Goal: Task Accomplishment & Management: Use online tool/utility

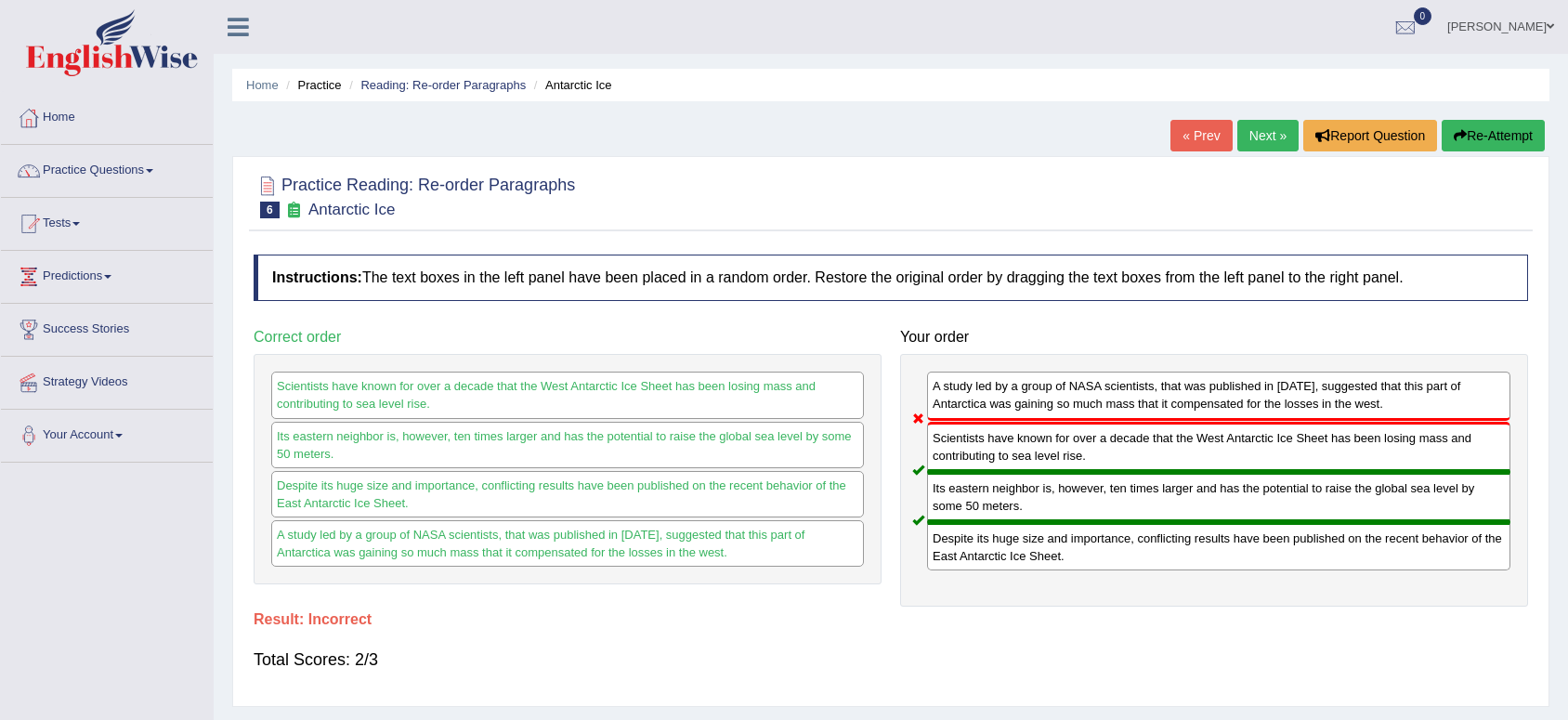
click at [787, 611] on h4 "Result:" at bounding box center [891, 620] width 1275 height 17
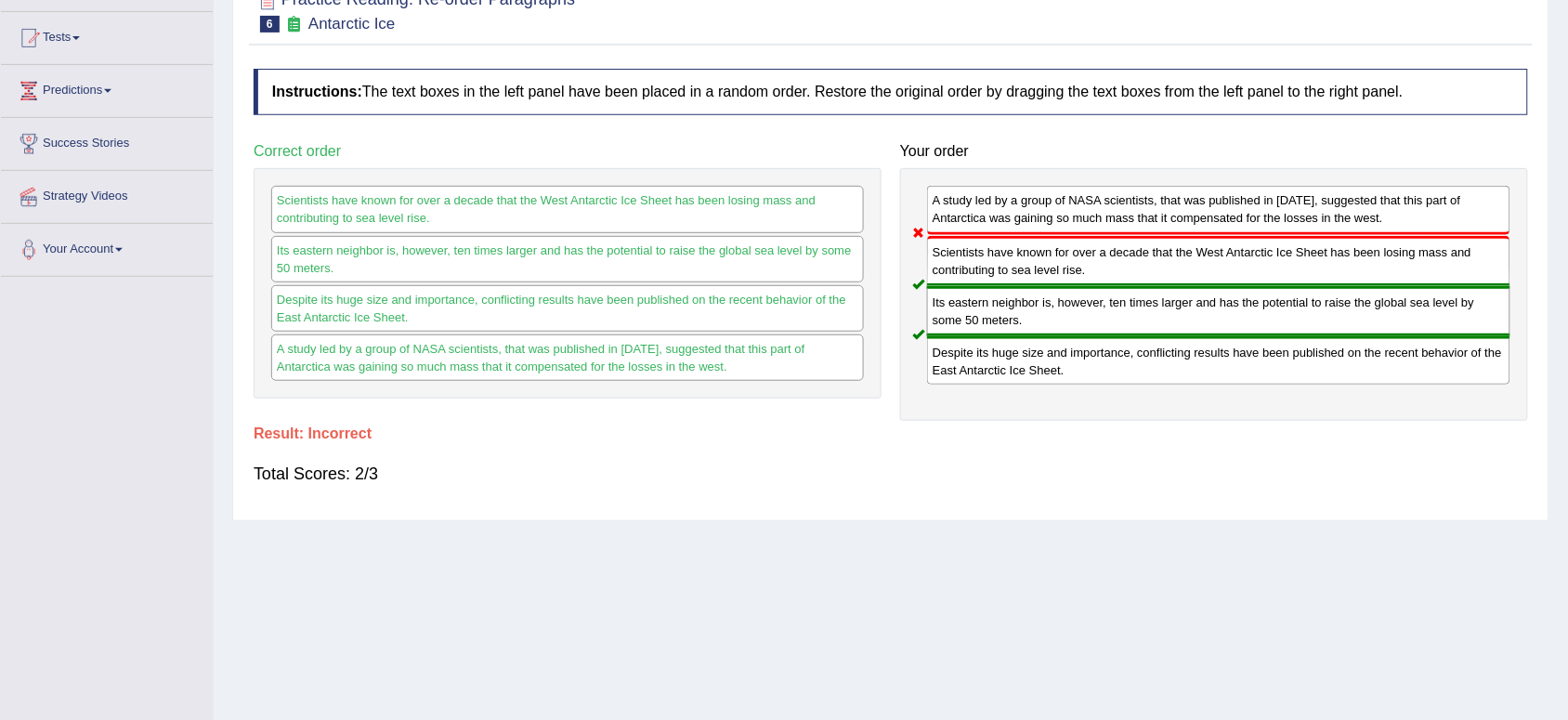
click at [1350, 225] on div "A study led by a group of NASA scientists, that was published in [DATE], sugges…" at bounding box center [1219, 210] width 584 height 49
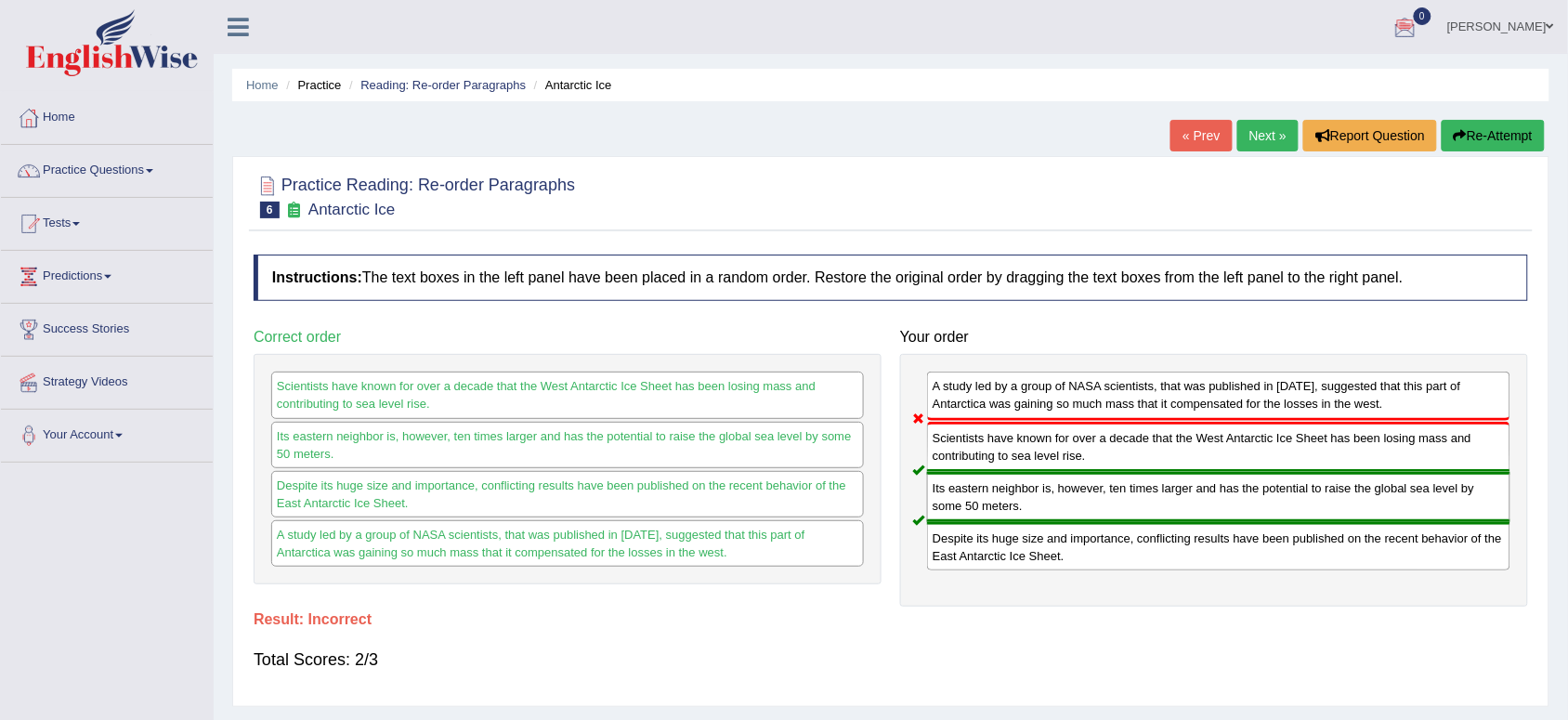
click at [1247, 126] on link "Next »" at bounding box center [1269, 135] width 61 height 31
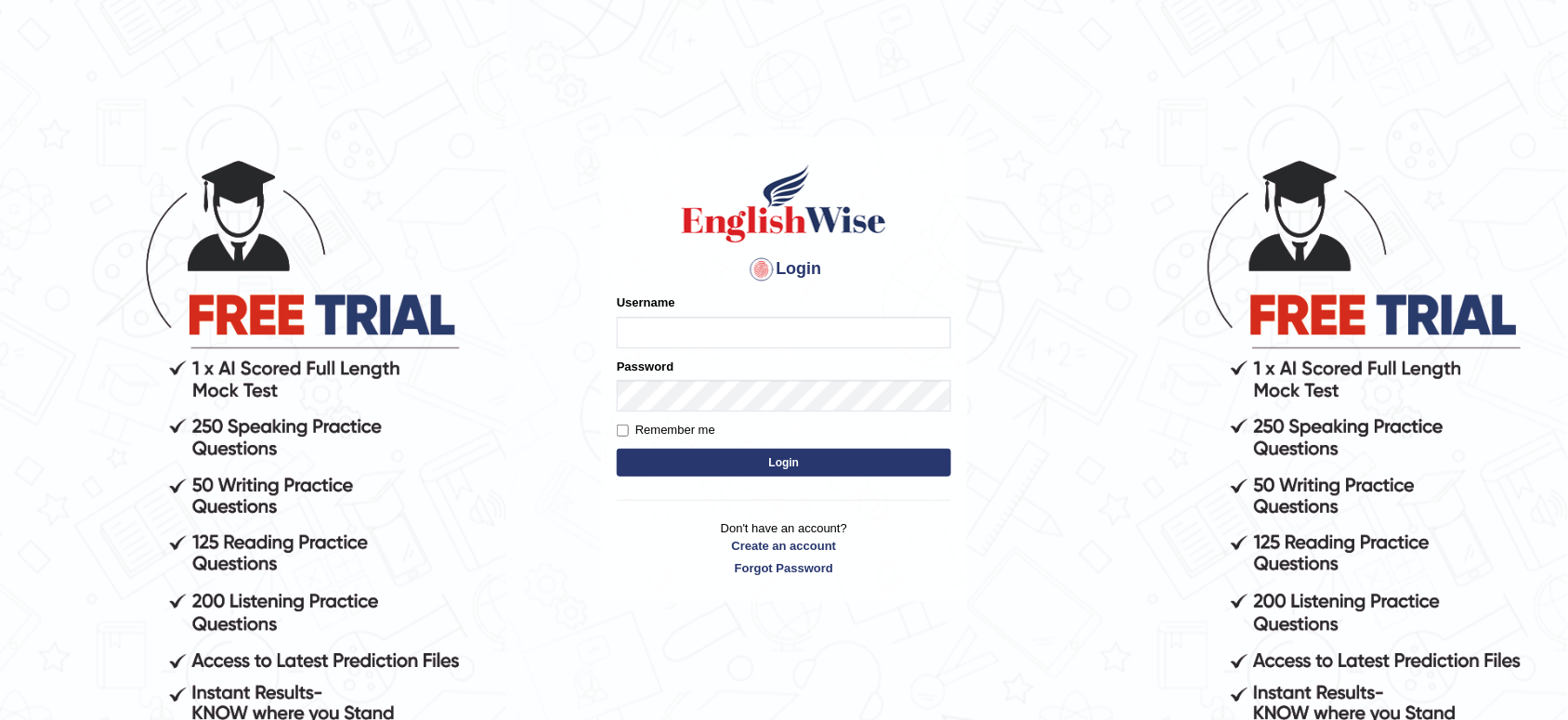
type input "lambertayeligiliga_Englishwise"
click at [736, 458] on button "Login" at bounding box center [784, 463] width 335 height 28
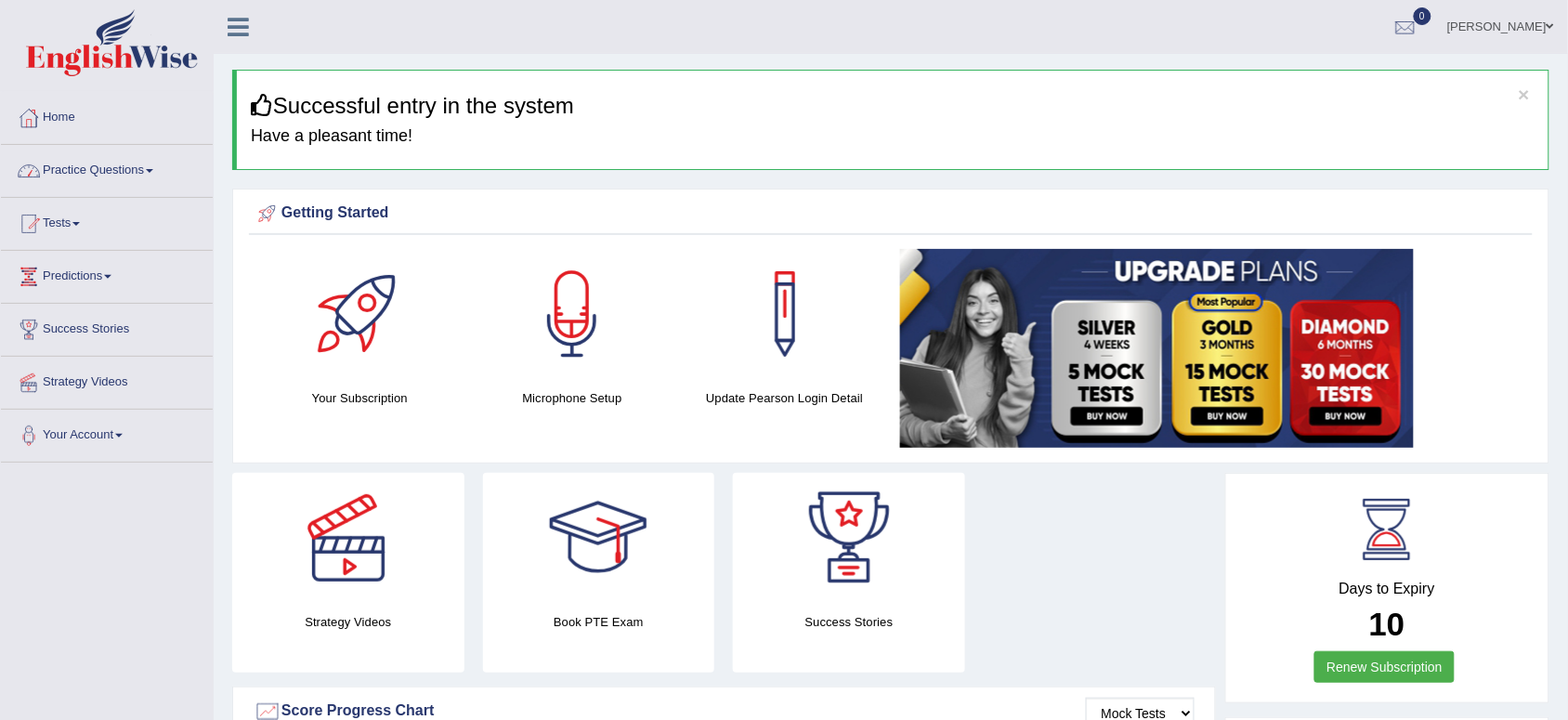
click at [116, 175] on link "Practice Questions" at bounding box center [107, 168] width 212 height 47
